Goal: Check status: Check status

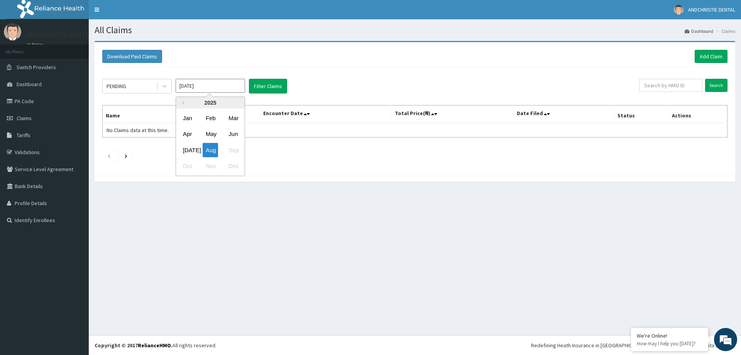
click at [234, 88] on input "Aug 2025" at bounding box center [210, 86] width 69 height 14
click at [210, 134] on div "May" at bounding box center [210, 134] width 15 height 14
click at [166, 87] on icon at bounding box center [165, 86] width 8 height 8
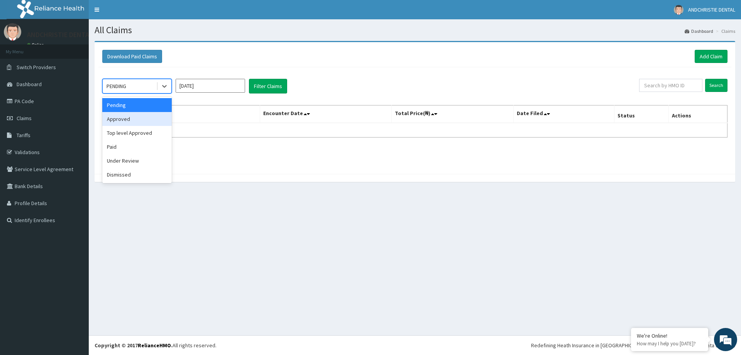
click at [162, 114] on div "Approved" at bounding box center [136, 119] width 69 height 14
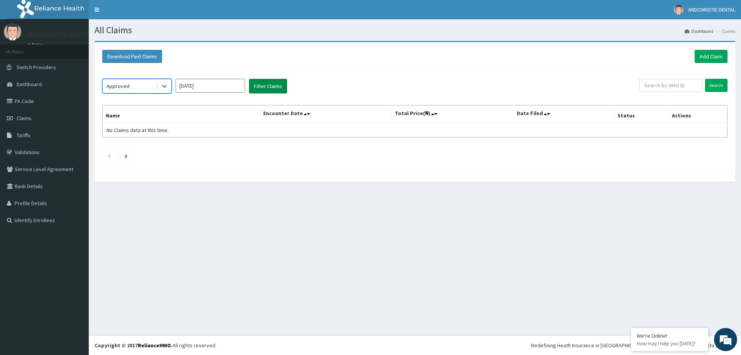
click at [259, 88] on button "Filter Claims" at bounding box center [268, 86] width 38 height 15
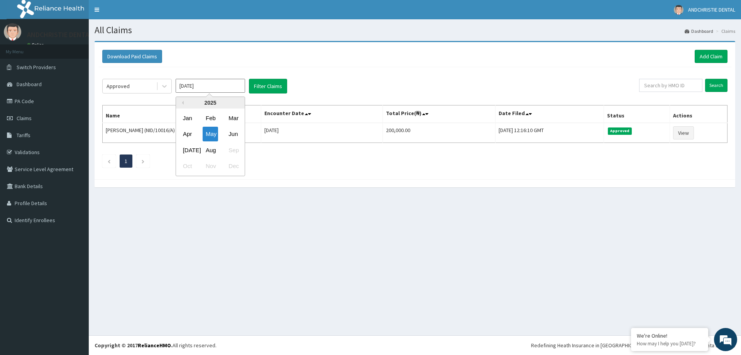
click at [220, 87] on input "May 2025" at bounding box center [210, 86] width 69 height 14
click at [227, 132] on div "Jun" at bounding box center [232, 134] width 15 height 14
click at [264, 89] on button "Filter Claims" at bounding box center [268, 86] width 38 height 15
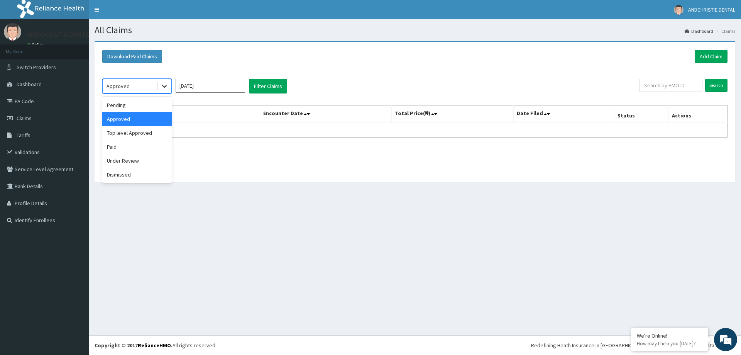
click at [162, 90] on icon at bounding box center [165, 86] width 8 height 8
click at [140, 144] on div "Paid" at bounding box center [136, 147] width 69 height 14
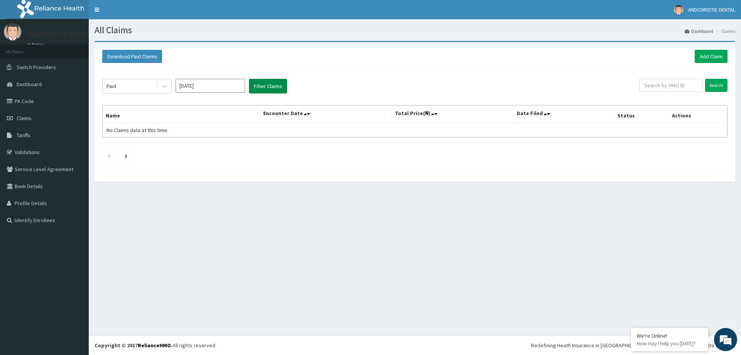
click at [262, 83] on button "Filter Claims" at bounding box center [268, 86] width 38 height 15
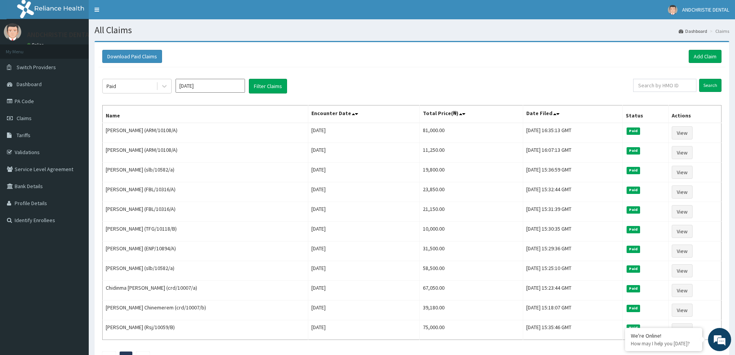
click at [237, 88] on input "Jun 2025" at bounding box center [210, 86] width 69 height 14
click at [214, 136] on div "May" at bounding box center [210, 134] width 15 height 14
type input "May 2025"
click at [258, 90] on button "Filter Claims" at bounding box center [268, 86] width 38 height 15
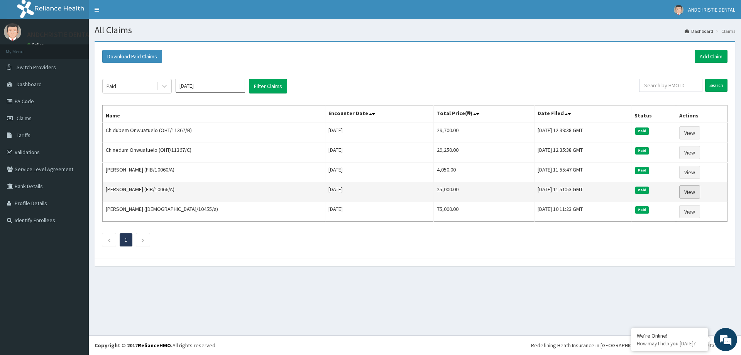
click at [694, 191] on link "View" at bounding box center [689, 191] width 21 height 13
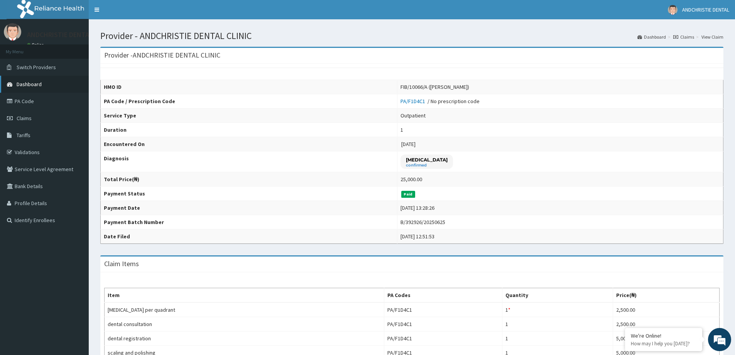
click at [39, 85] on span "Dashboard" at bounding box center [29, 84] width 25 height 7
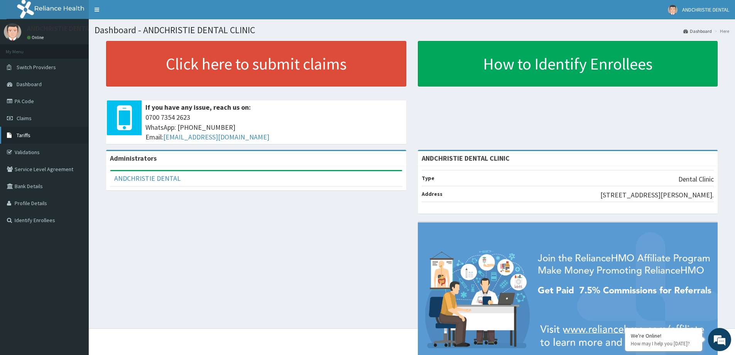
click at [62, 139] on link "Tariffs" at bounding box center [44, 135] width 89 height 17
drag, startPoint x: 91, startPoint y: 235, endPoint x: 95, endPoint y: 244, distance: 10.4
click at [95, 244] on div "Dashboard - ANDCHRISTIE DENTAL CLINIC Dashboard Here Click here to submit claim…" at bounding box center [412, 173] width 646 height 309
